Goal: Information Seeking & Learning: Learn about a topic

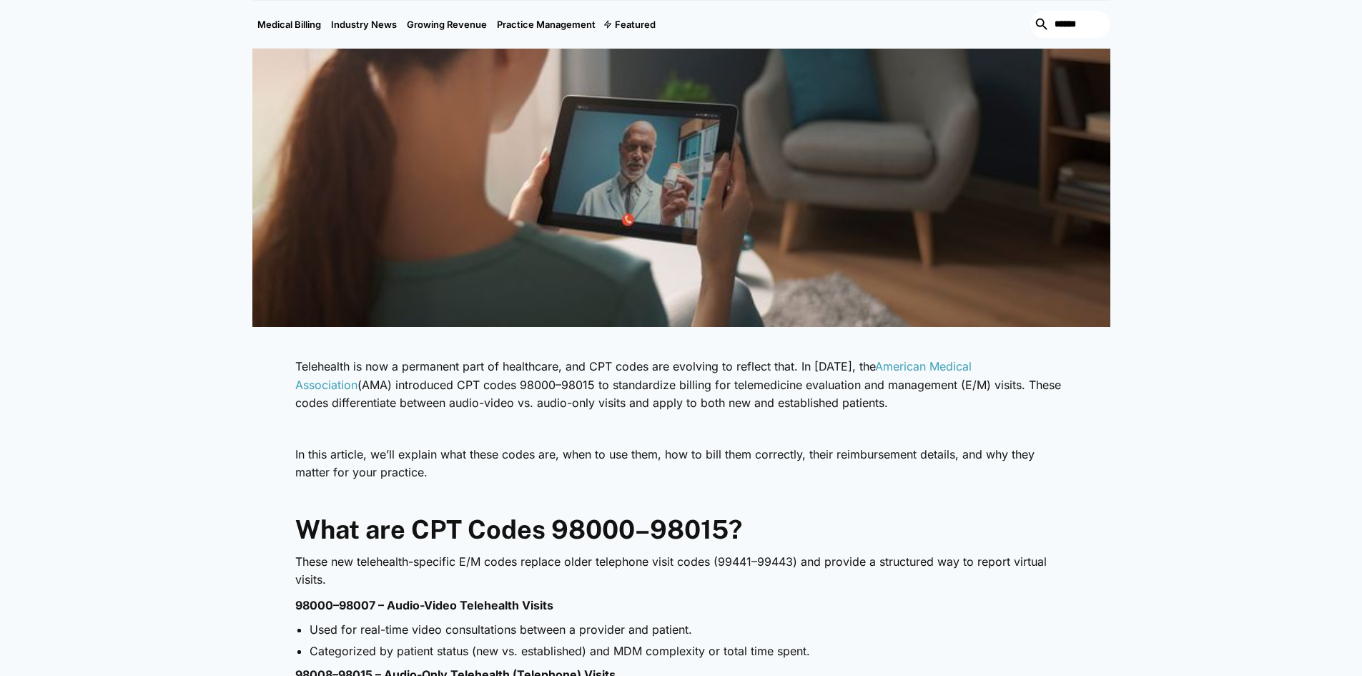
drag, startPoint x: 404, startPoint y: 384, endPoint x: 1015, endPoint y: 401, distance: 611.7
click at [1015, 401] on p "Telehealth is now a permanent part of healthcare, and CPT codes are evolving to…" at bounding box center [681, 385] width 772 height 55
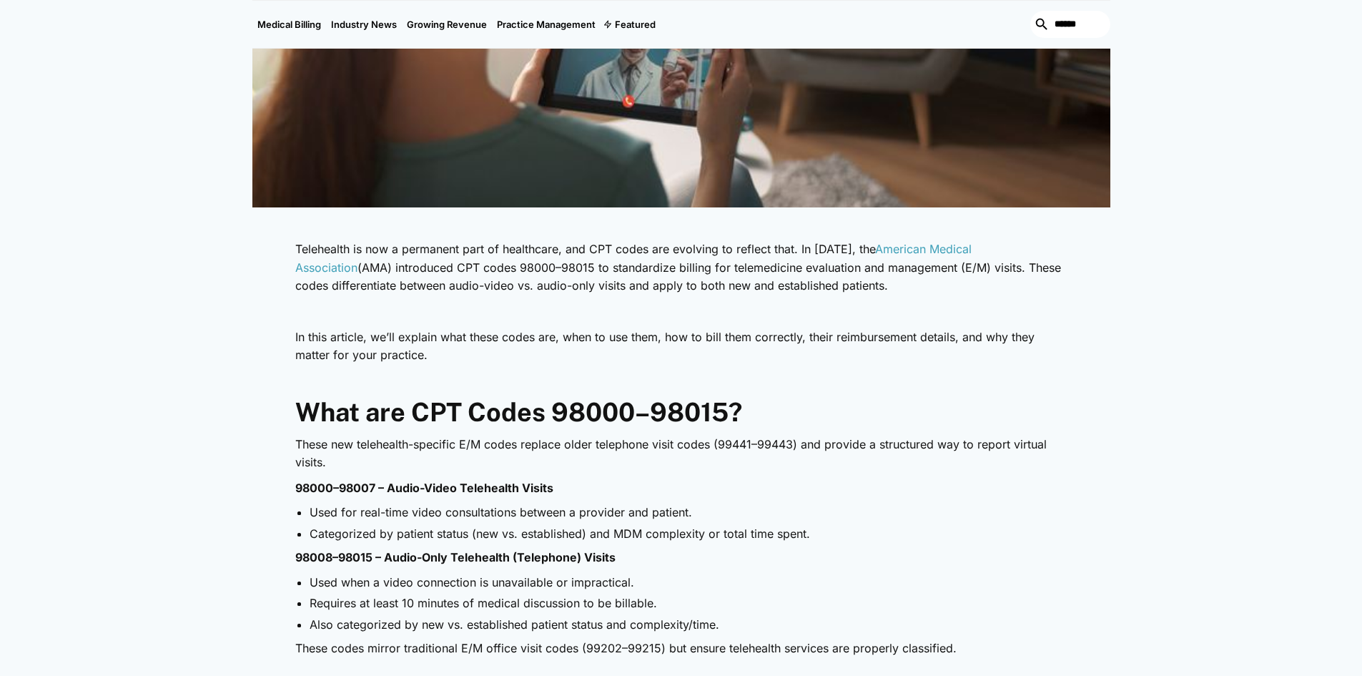
scroll to position [572, 0]
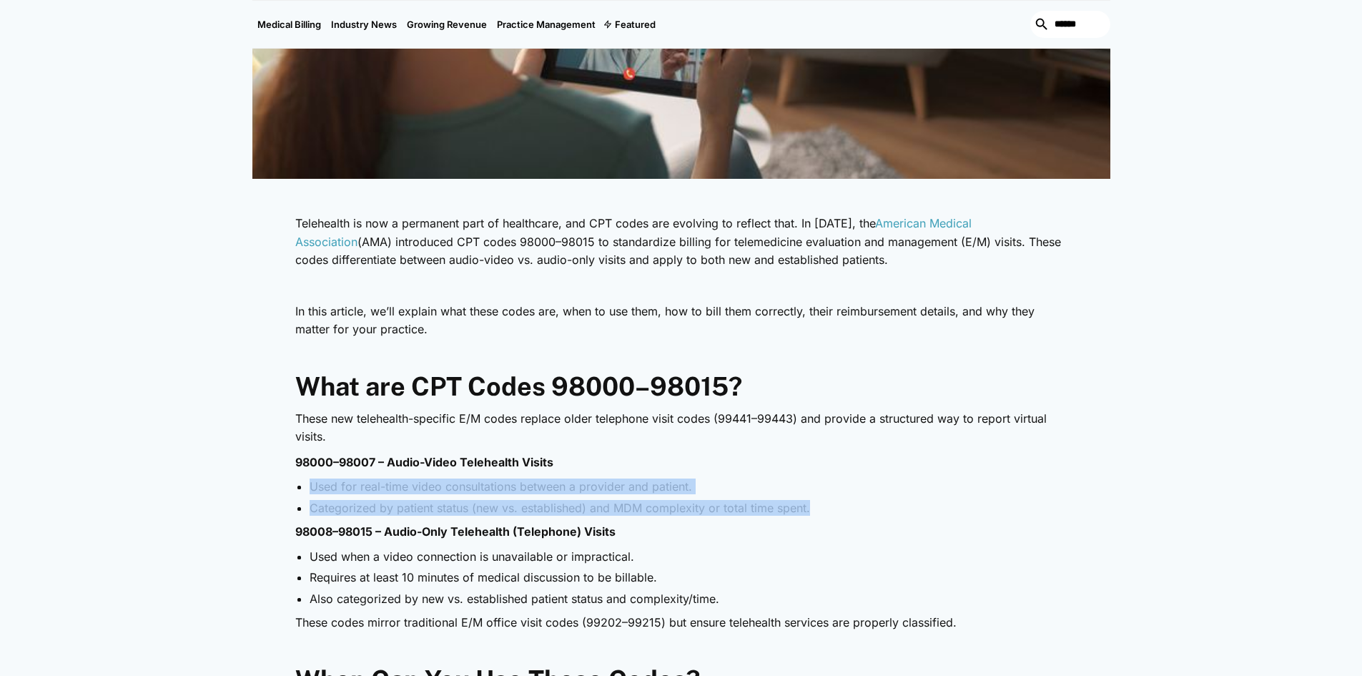
drag, startPoint x: 309, startPoint y: 490, endPoint x: 849, endPoint y: 513, distance: 540.4
click at [849, 513] on ul "Used for real-time video consultations between a provider and patient. Categori…" at bounding box center [681, 496] width 772 height 37
drag, startPoint x: 295, startPoint y: 458, endPoint x: 794, endPoint y: 508, distance: 501.0
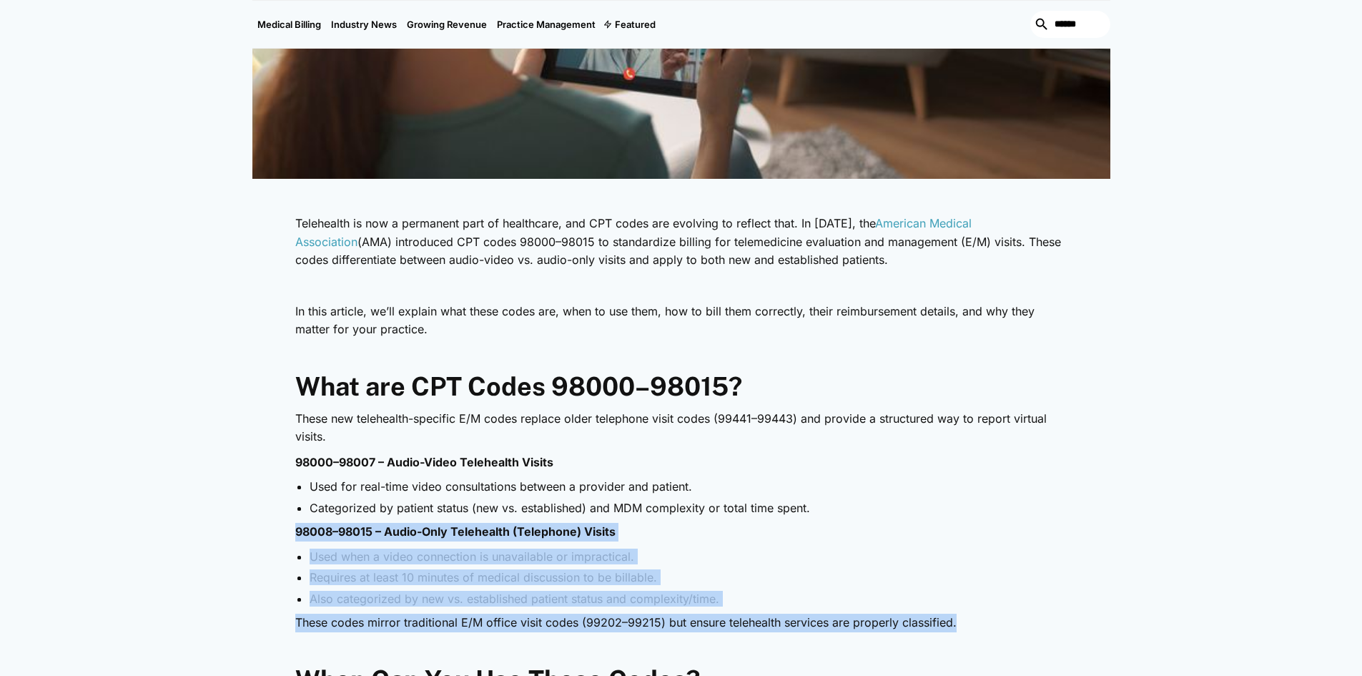
drag, startPoint x: 288, startPoint y: 539, endPoint x: 711, endPoint y: 575, distance: 424.2
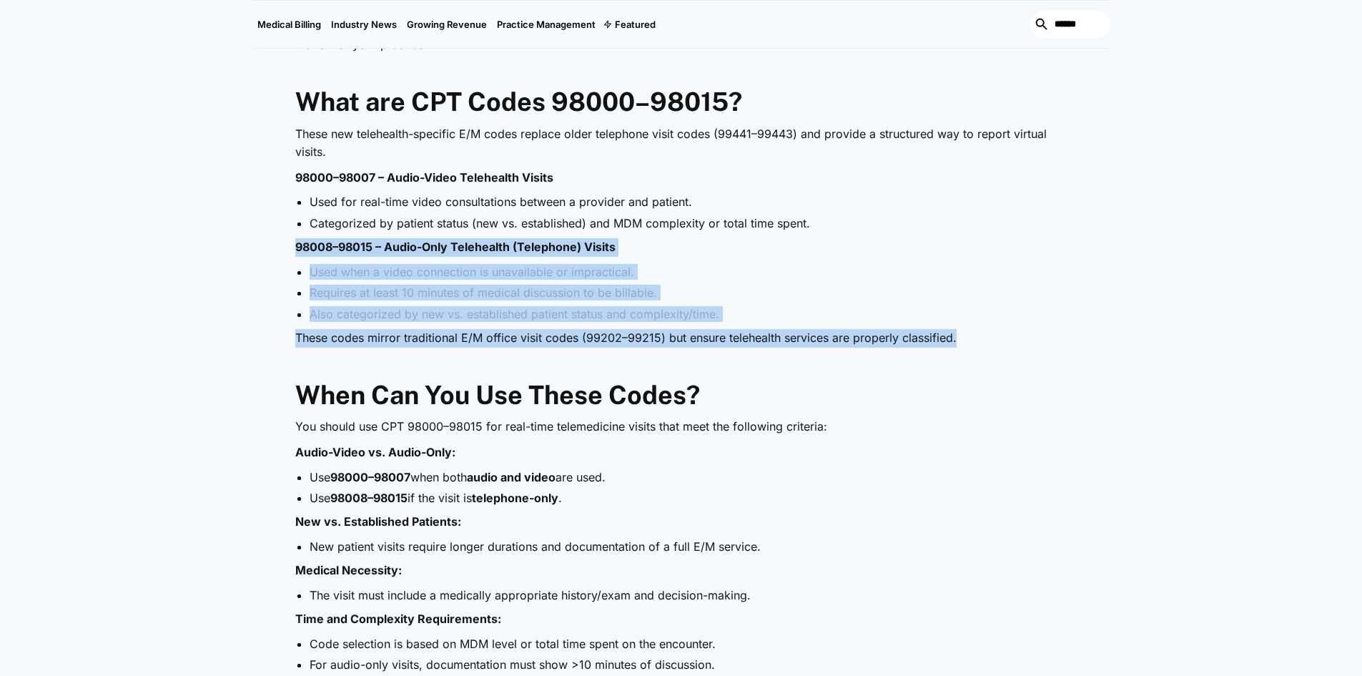
scroll to position [858, 0]
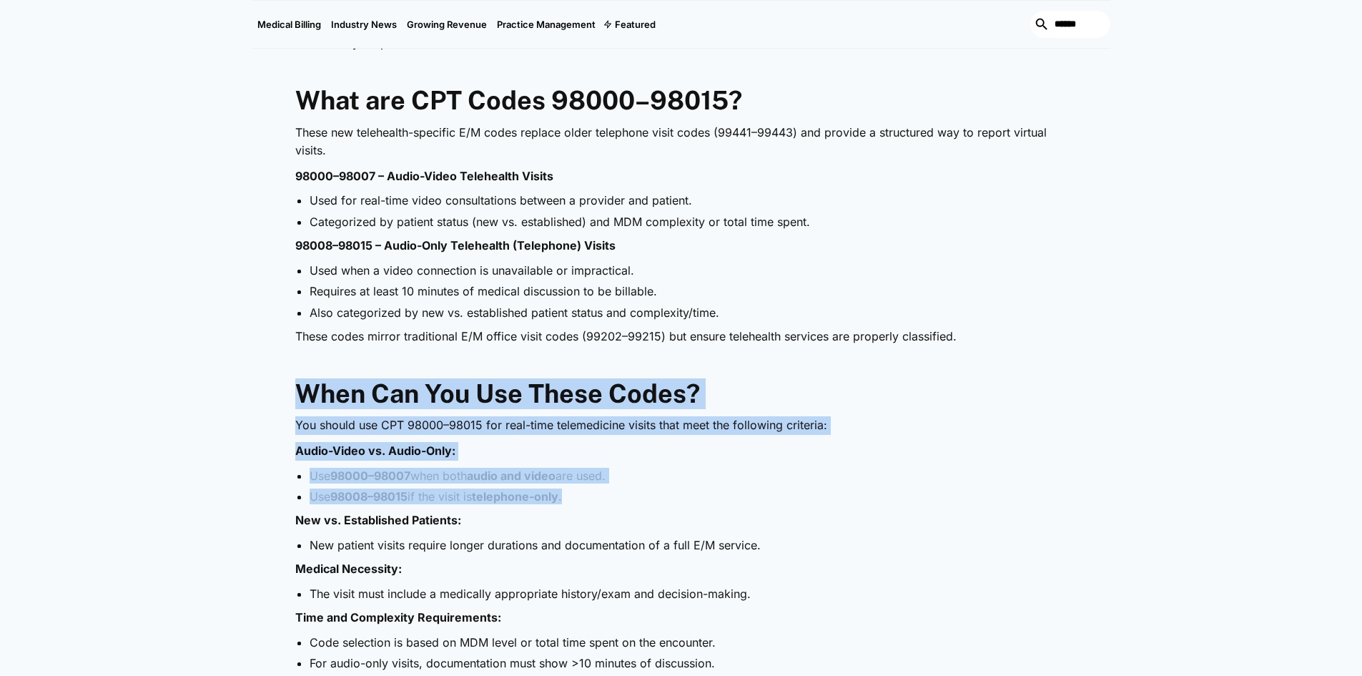
drag, startPoint x: 292, startPoint y: 406, endPoint x: 574, endPoint y: 501, distance: 296.5
click at [667, 504] on li "Use 98008–98015 if the visit is telephone-only ." at bounding box center [689, 496] width 758 height 16
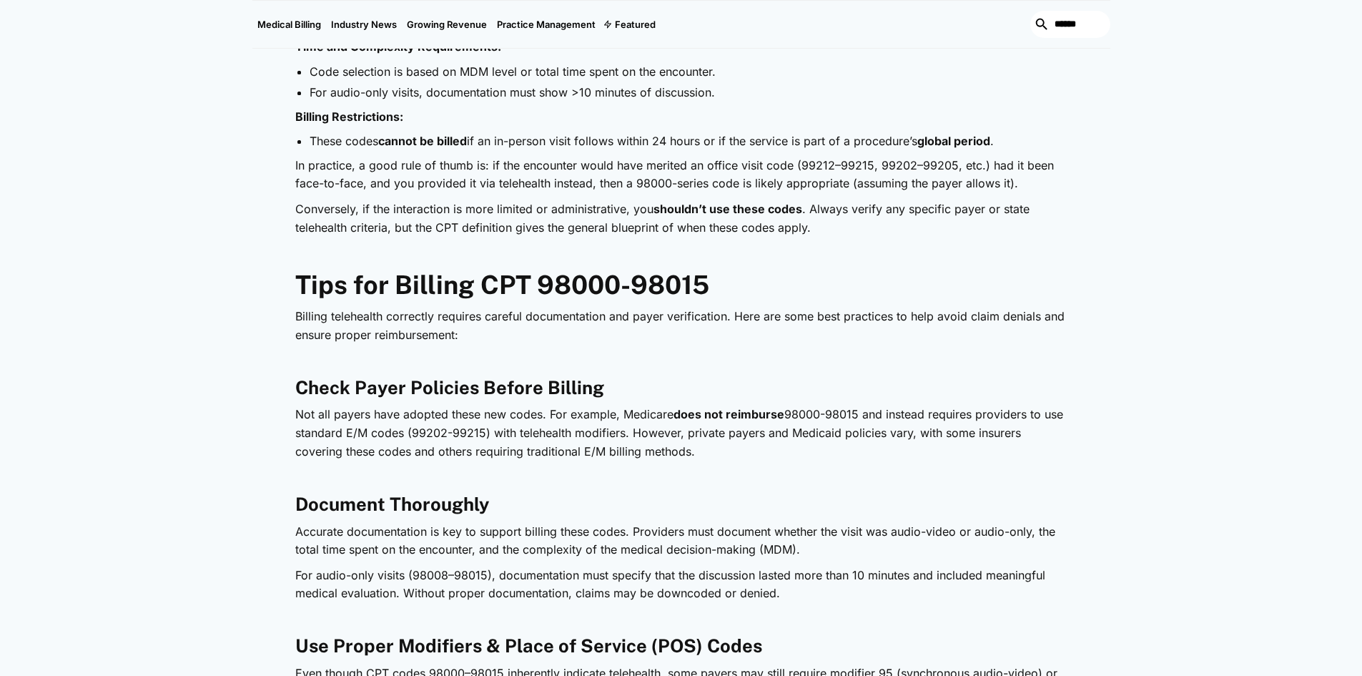
scroll to position [1430, 0]
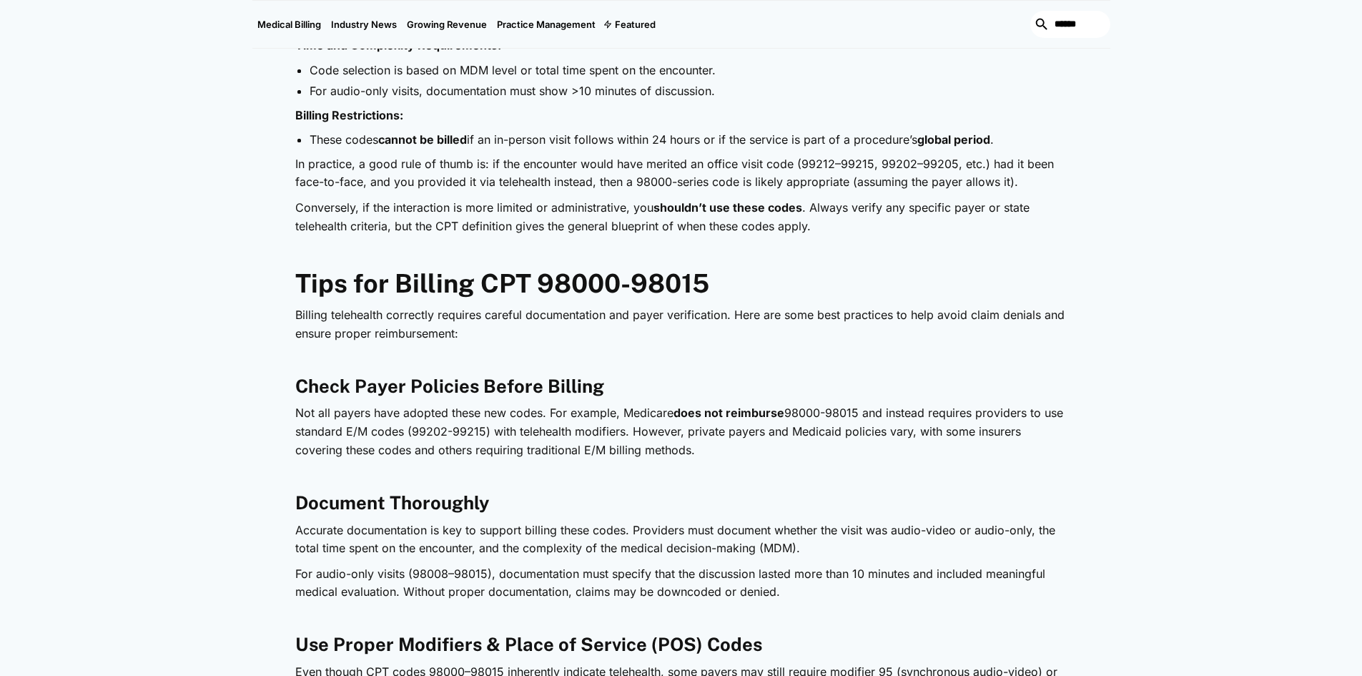
drag, startPoint x: 464, startPoint y: 415, endPoint x: 752, endPoint y: 445, distance: 289.0
click at [752, 445] on p "Not all payers have adopted these new codes. For example, Medicare does not rei…" at bounding box center [681, 431] width 772 height 55
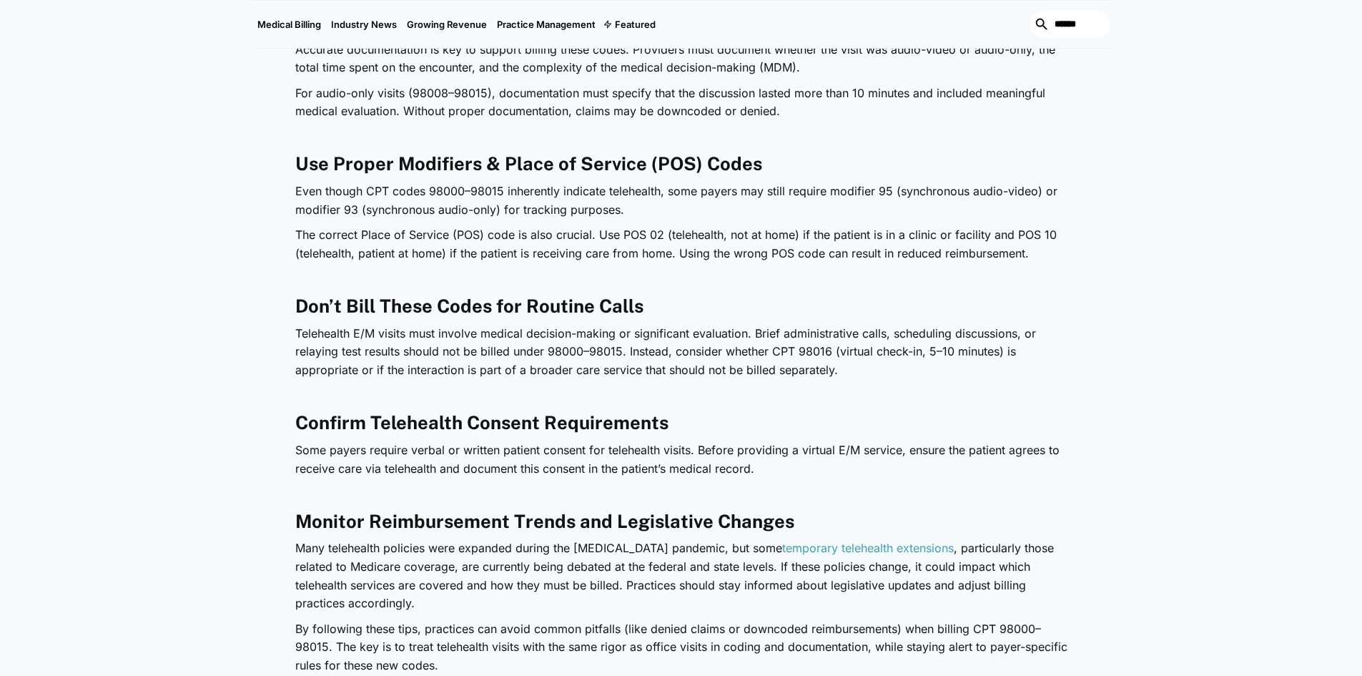
scroll to position [1931, 0]
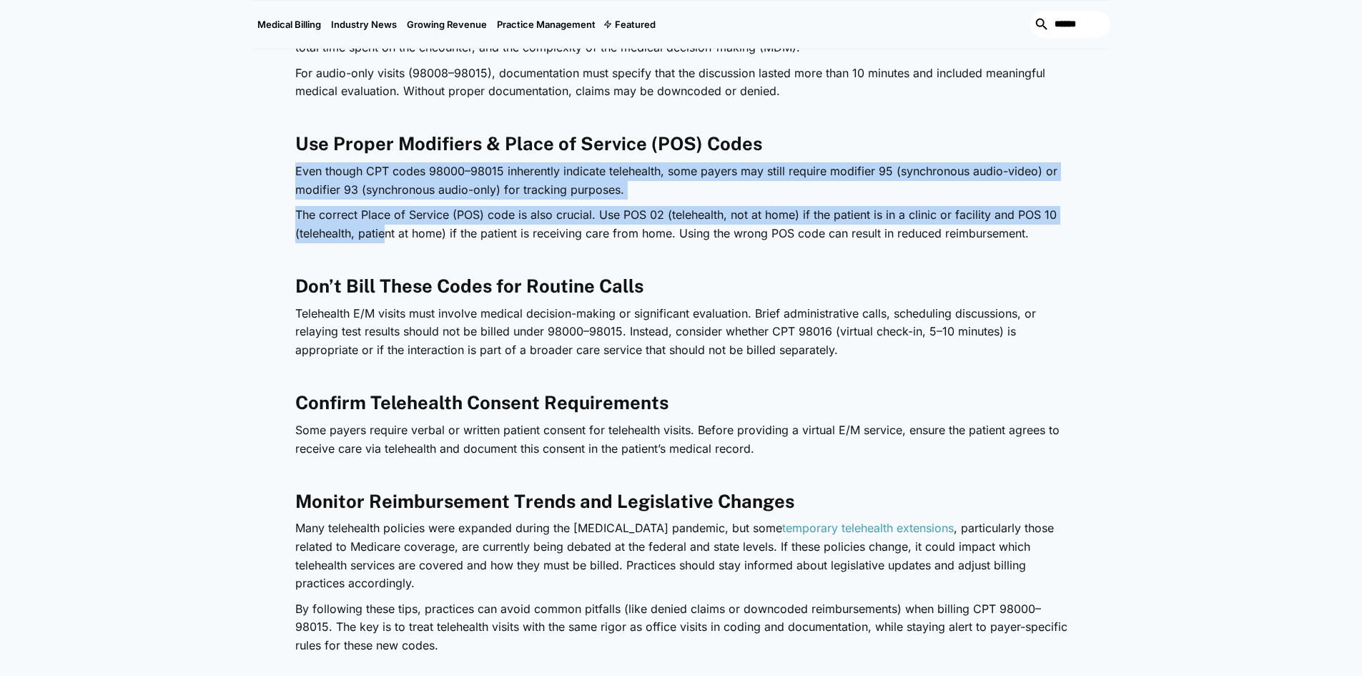
drag, startPoint x: 294, startPoint y: 174, endPoint x: 385, endPoint y: 233, distance: 109.1
click at [385, 233] on div "Telehealth is now a permanent part of healthcare, and CPT codes are evolving to…" at bounding box center [681, 354] width 858 height 3010
click at [385, 233] on p "The correct Place of Service (POS) code is also crucial. Use POS 02 (telehealth…" at bounding box center [681, 224] width 772 height 36
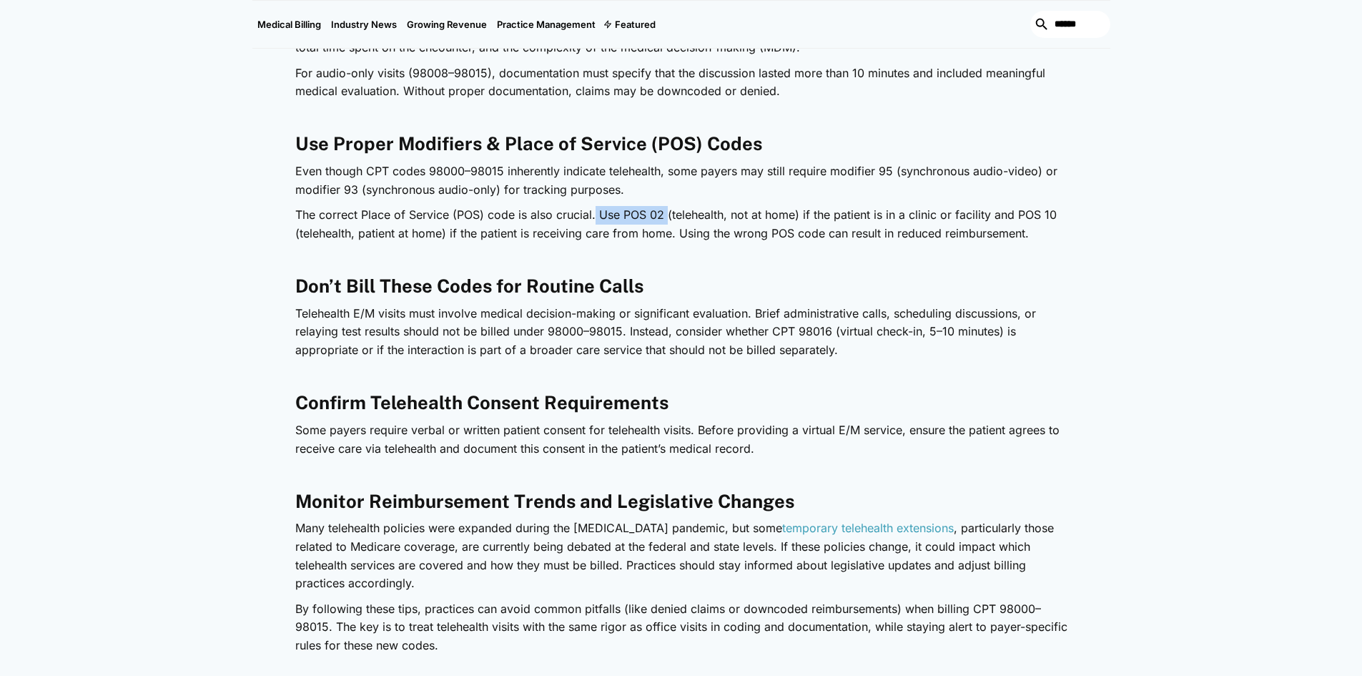
drag, startPoint x: 594, startPoint y: 219, endPoint x: 667, endPoint y: 215, distance: 73.0
click at [667, 215] on p "The correct Place of Service (POS) code is also crucial. Use POS 02 (telehealth…" at bounding box center [681, 224] width 772 height 36
click at [698, 218] on p "The correct Place of Service (POS) code is also crucial. Use POS 02 (telehealth…" at bounding box center [681, 224] width 772 height 36
click at [801, 222] on p "The correct Place of Service (POS) code is also crucial. Use POS 02 (telehealth…" at bounding box center [681, 224] width 772 height 36
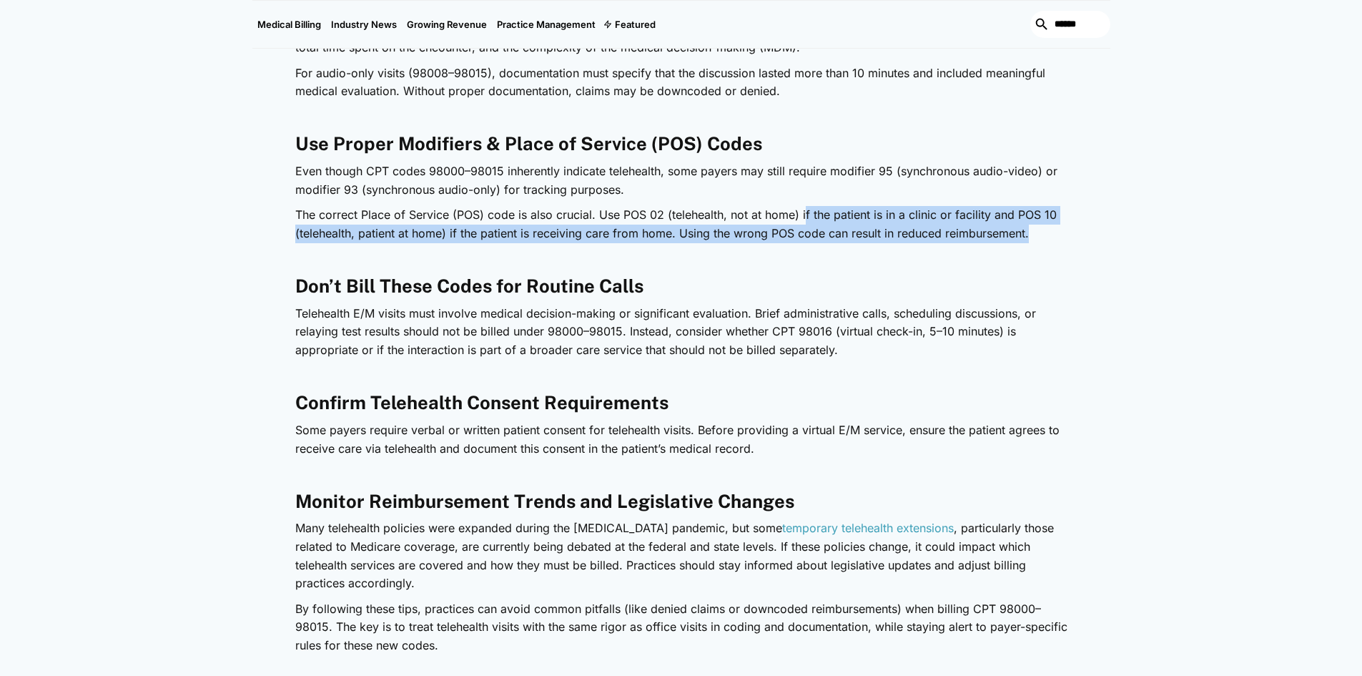
drag, startPoint x: 803, startPoint y: 216, endPoint x: 1063, endPoint y: 227, distance: 259.8
click at [1063, 227] on p "The correct Place of Service (POS) code is also crucial. Use POS 02 (telehealth…" at bounding box center [681, 224] width 772 height 36
click at [855, 229] on p "The correct Place of Service (POS) code is also crucial. Use POS 02 (telehealth…" at bounding box center [681, 224] width 772 height 36
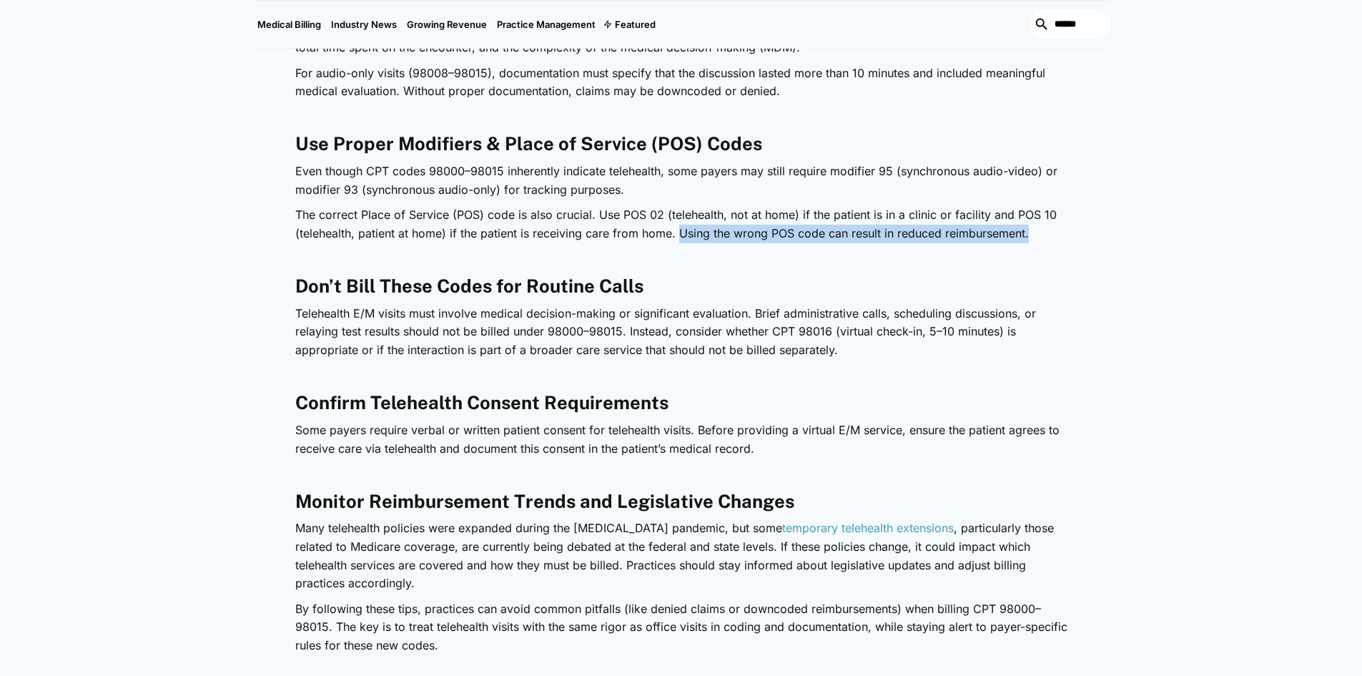
drag, startPoint x: 679, startPoint y: 236, endPoint x: 1031, endPoint y: 241, distance: 352.6
click at [1031, 241] on p "The correct Place of Service (POS) code is also crucial. Use POS 02 (telehealth…" at bounding box center [681, 224] width 772 height 36
click at [785, 237] on p "The correct Place of Service (POS) code is also crucial. Use POS 02 (telehealth…" at bounding box center [681, 224] width 772 height 36
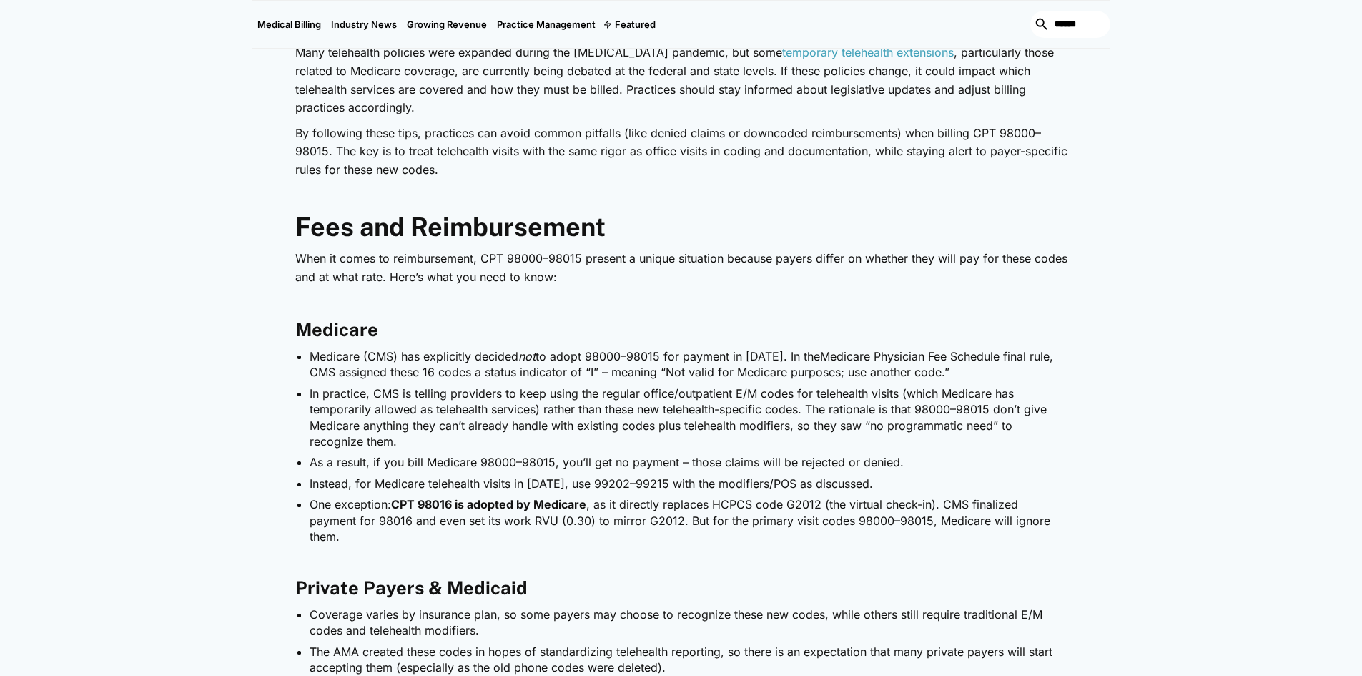
scroll to position [2431, 0]
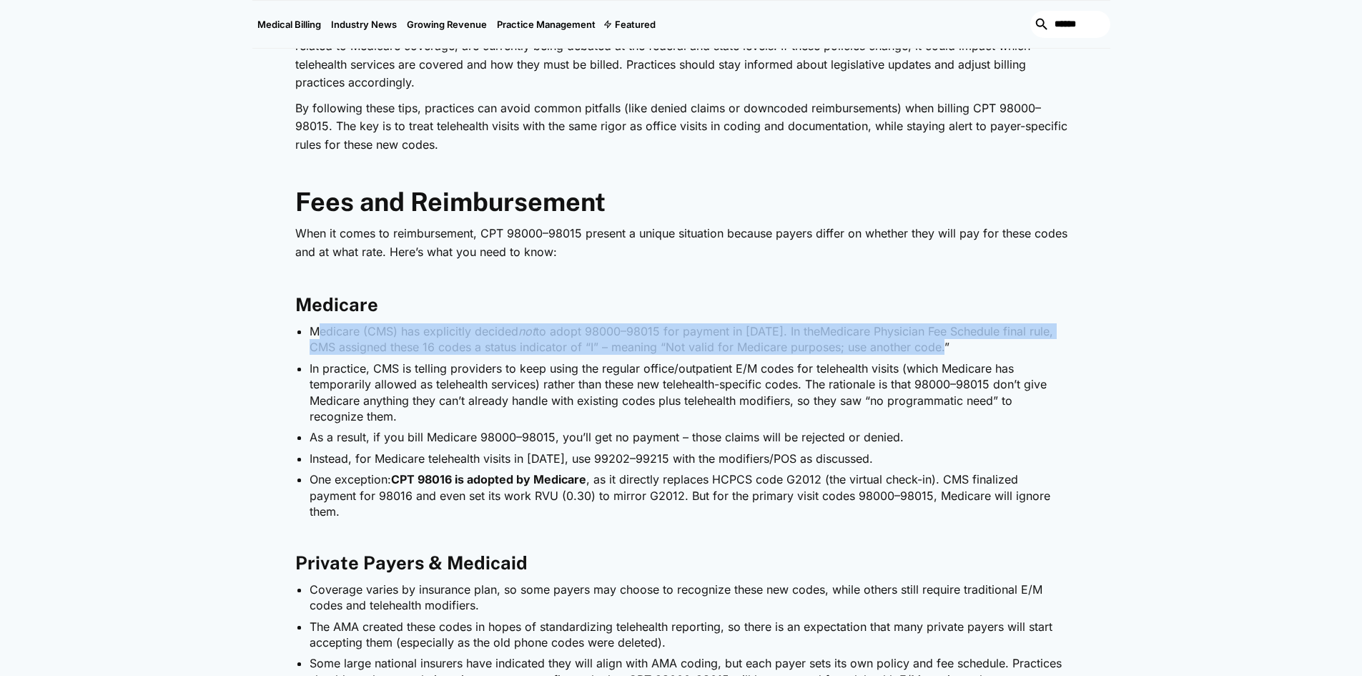
drag, startPoint x: 315, startPoint y: 331, endPoint x: 943, endPoint y: 358, distance: 629.2
click at [943, 358] on ul "Medicare (CMS) has explicitly decided not to adopt 98000–98015 for payment in […" at bounding box center [681, 421] width 772 height 196
click at [317, 343] on li "Medicare (CMS) has explicitly decided not to adopt 98000–98015 for payment in […" at bounding box center [689, 339] width 758 height 32
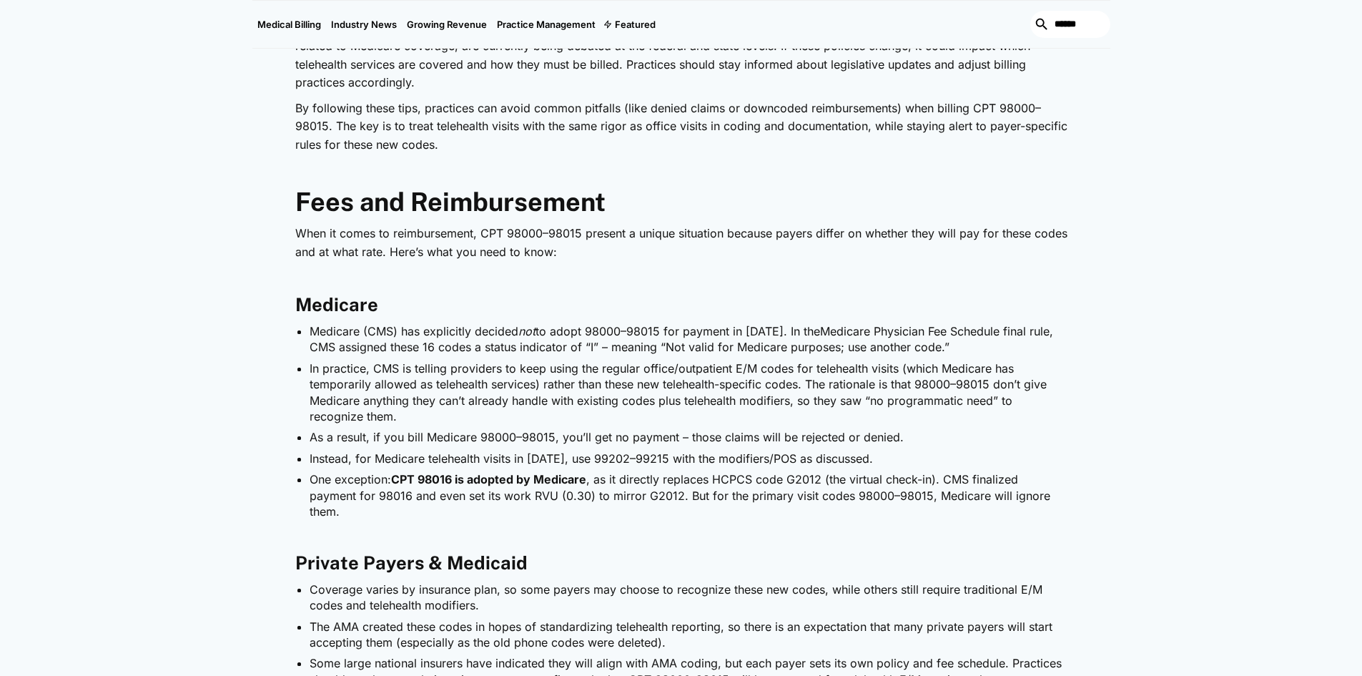
drag, startPoint x: 306, startPoint y: 372, endPoint x: 701, endPoint y: 429, distance: 398.9
click at [862, 416] on ul "Medicare (CMS) has explicitly decided not to adopt 98000–98015 for payment in […" at bounding box center [681, 421] width 772 height 196
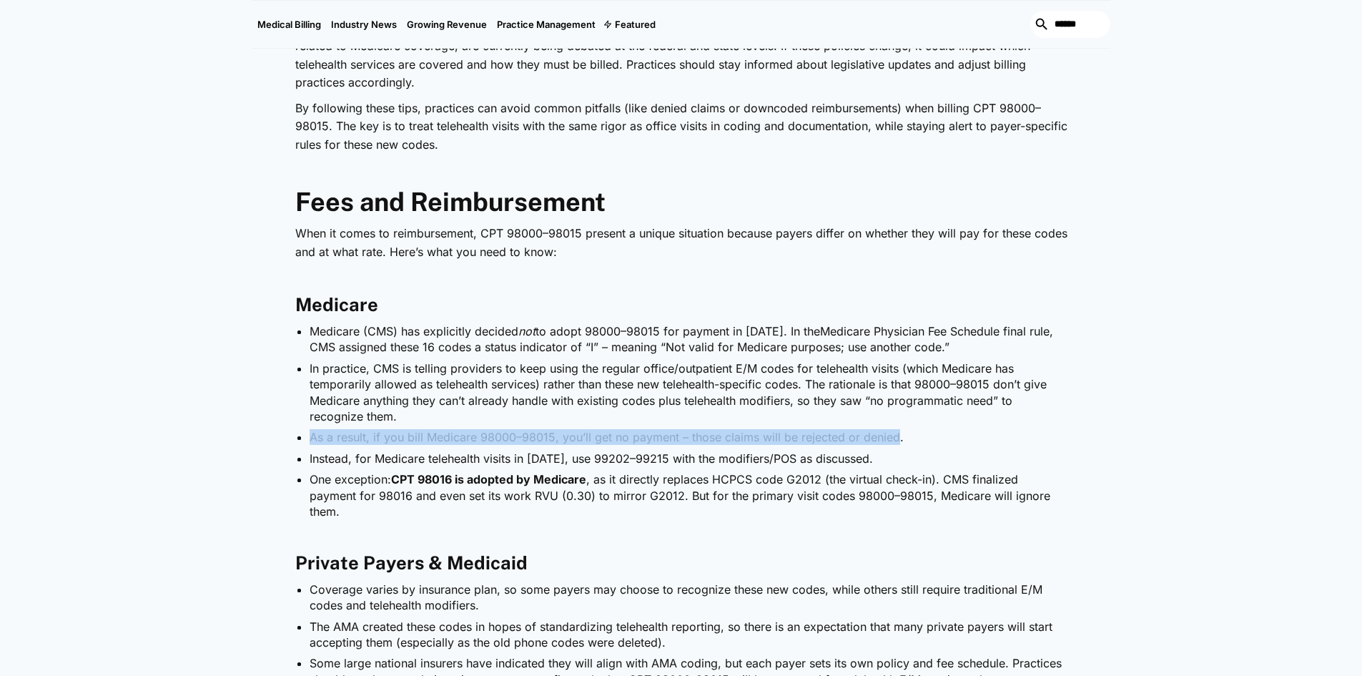
drag, startPoint x: 307, startPoint y: 438, endPoint x: 858, endPoint y: 452, distance: 551.5
click at [892, 445] on ul "Medicare (CMS) has explicitly decided not to adopt 98000–98015 for payment in […" at bounding box center [681, 421] width 772 height 196
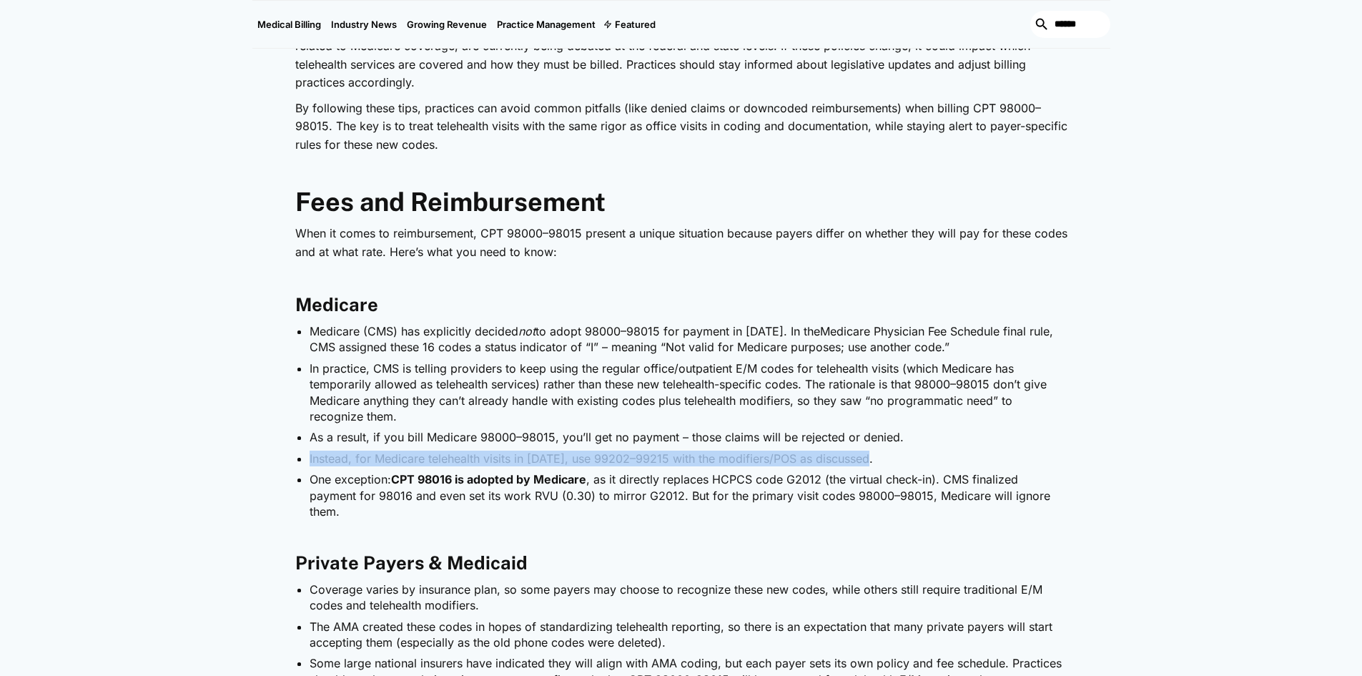
drag, startPoint x: 305, startPoint y: 458, endPoint x: 880, endPoint y: 458, distance: 575.7
click at [880, 458] on ul "Medicare (CMS) has explicitly decided not to adopt 98000–98015 for payment in […" at bounding box center [681, 421] width 772 height 196
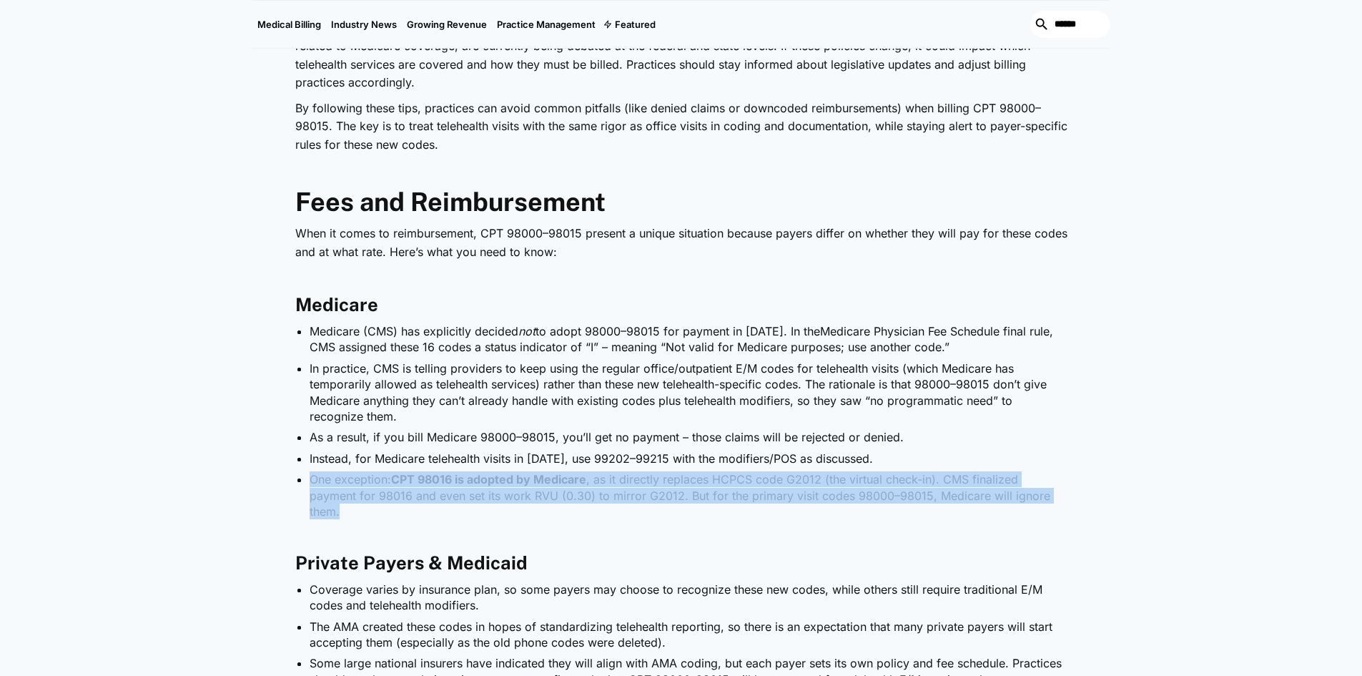
drag, startPoint x: 305, startPoint y: 483, endPoint x: 1031, endPoint y: 498, distance: 726.0
click at [1031, 498] on ul "Medicare (CMS) has explicitly decided not to adopt 98000–98015 for payment in […" at bounding box center [681, 421] width 772 height 196
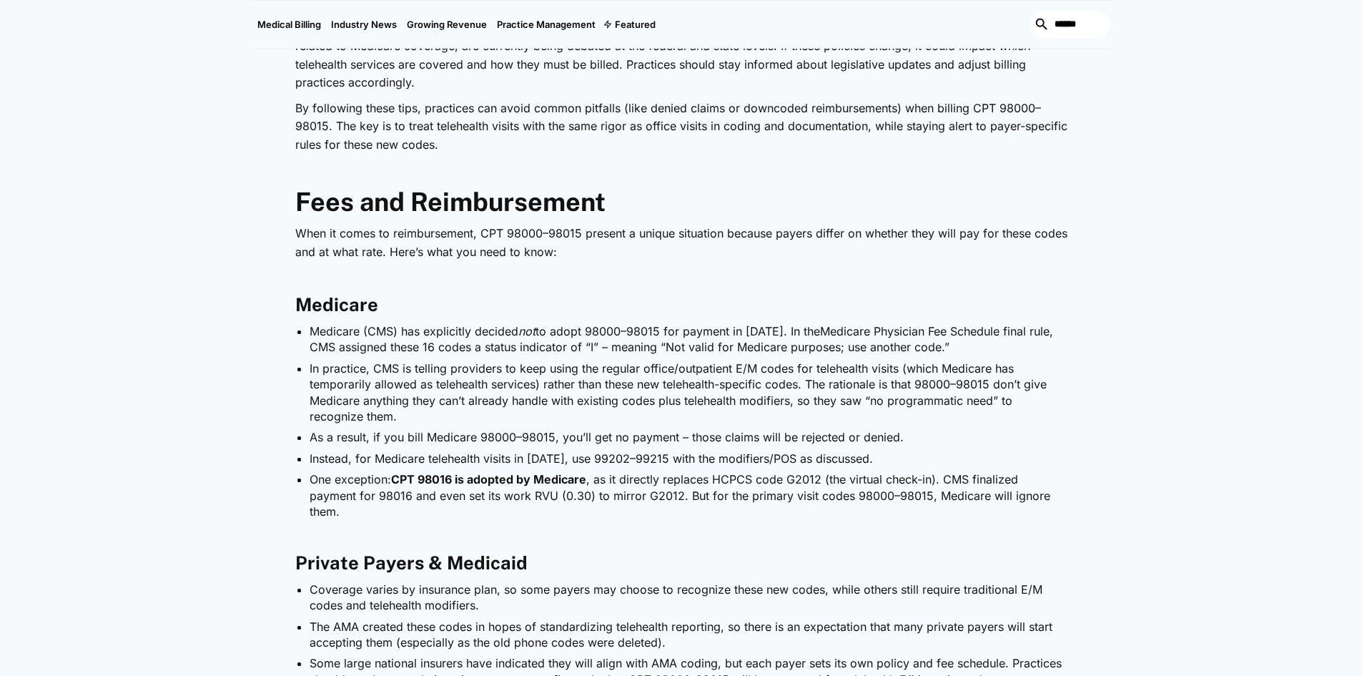
click at [521, 445] on li "As a result, if you bill Medicare 98000–98015, you’ll get no payment – those cl…" at bounding box center [689, 437] width 758 height 16
drag, startPoint x: 589, startPoint y: 333, endPoint x: 662, endPoint y: 328, distance: 73.1
click at [662, 328] on li "Medicare (CMS) has explicitly decided not to adopt 98000–98015 for payment in […" at bounding box center [689, 339] width 758 height 32
click at [1005, 345] on li "Medicare (CMS) has explicitly decided not to adopt 98000–98015 for payment in […" at bounding box center [689, 339] width 758 height 32
drag, startPoint x: 431, startPoint y: 354, endPoint x: 940, endPoint y: 351, distance: 508.5
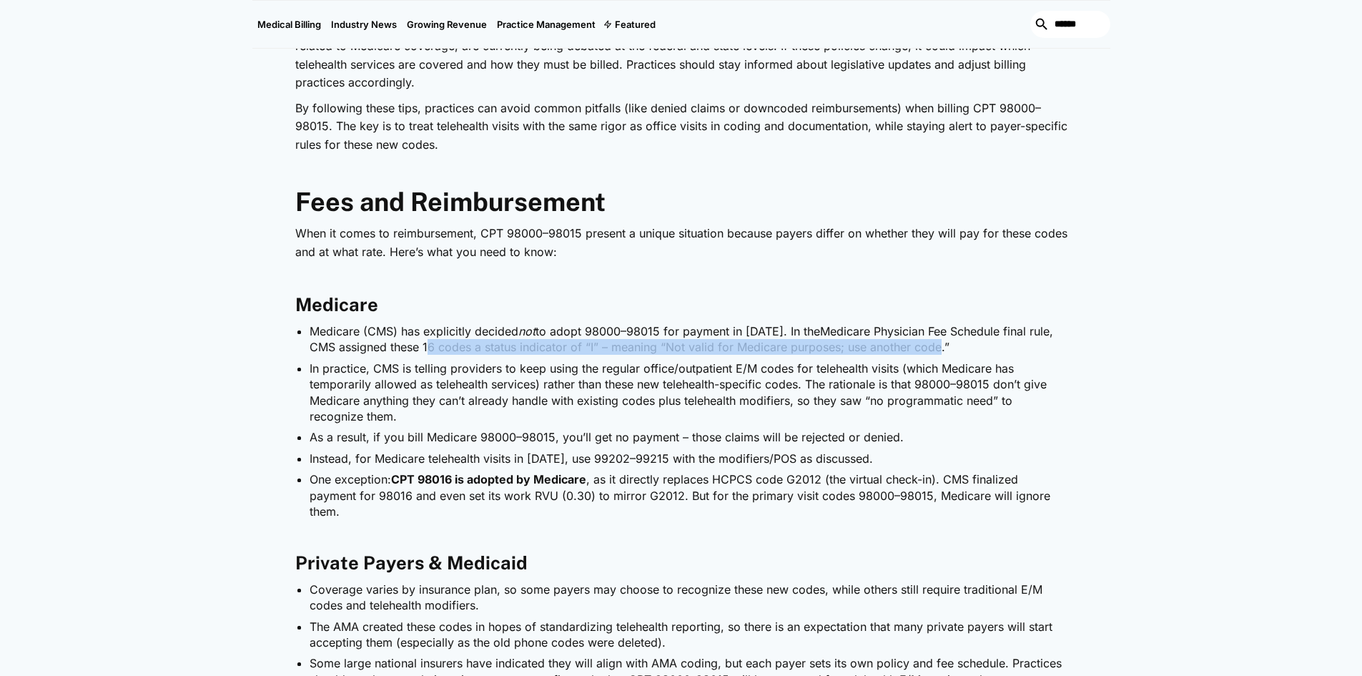
click at [940, 351] on li "Medicare (CMS) has explicitly decided not to adopt 98000–98015 for payment in […" at bounding box center [689, 339] width 758 height 32
click at [951, 352] on li "Medicare (CMS) has explicitly decided not to adopt 98000–98015 for payment in […" at bounding box center [689, 339] width 758 height 32
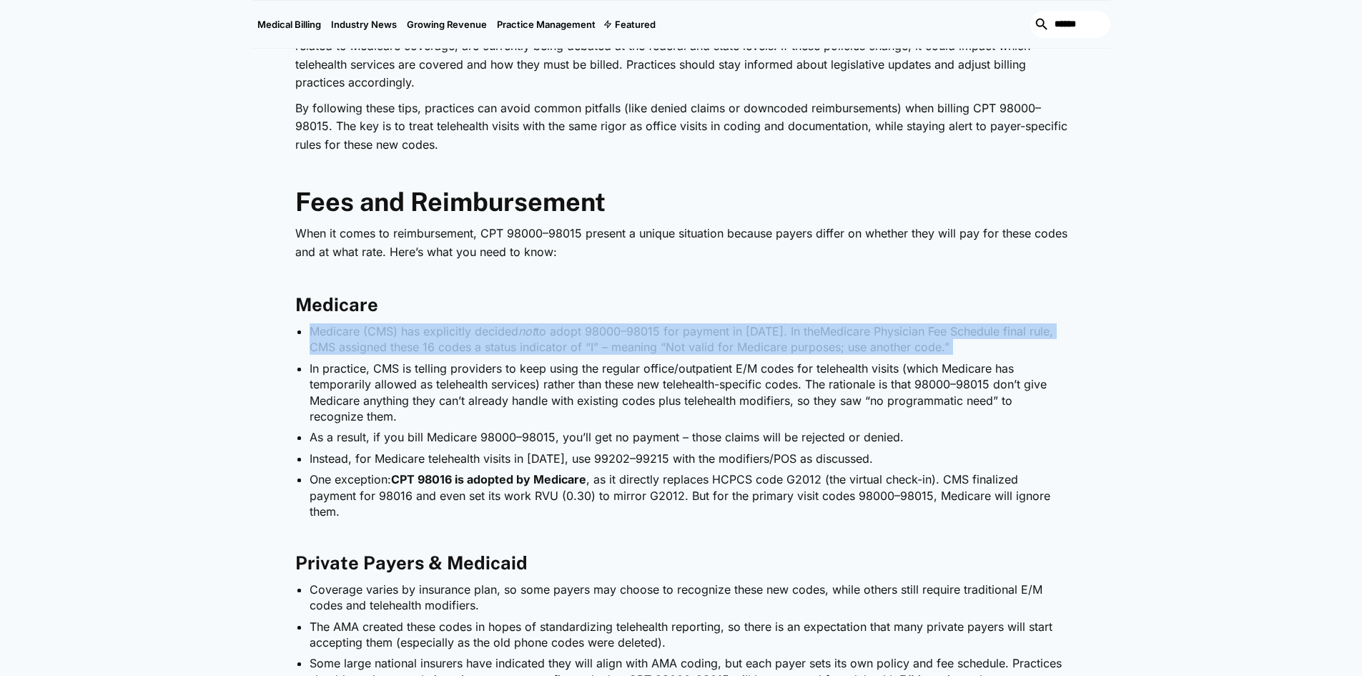
drag, startPoint x: 951, startPoint y: 352, endPoint x: 317, endPoint y: 334, distance: 634.6
click at [317, 334] on li "Medicare (CMS) has explicitly decided not to adopt 98000–98015 for payment in […" at bounding box center [689, 339] width 758 height 32
